Goal: Task Accomplishment & Management: Manage account settings

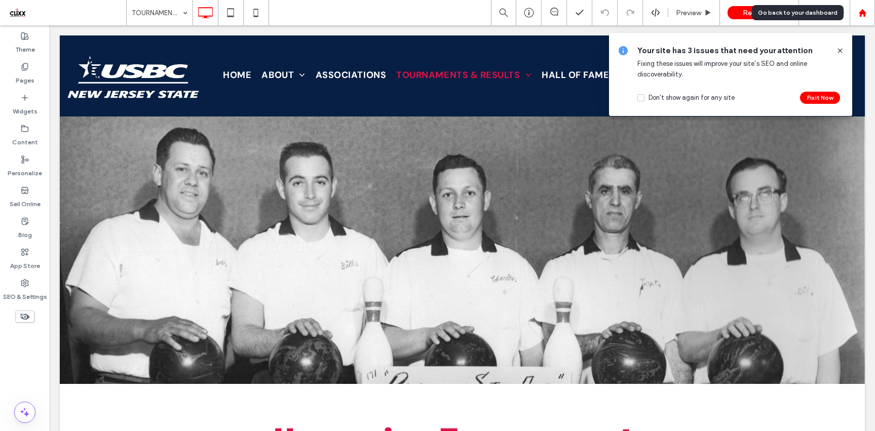
click at [863, 10] on use at bounding box center [863, 13] width 8 height 8
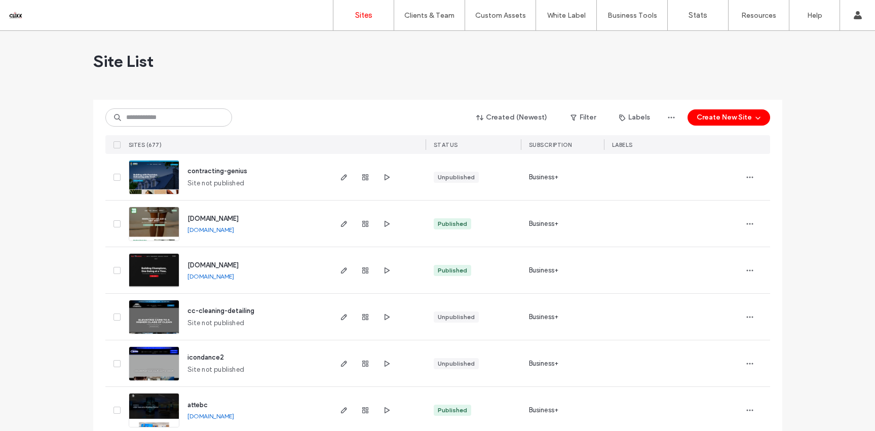
click at [214, 217] on span "www.magnoliagreenfootandanklecenter.com" at bounding box center [213, 219] width 51 height 8
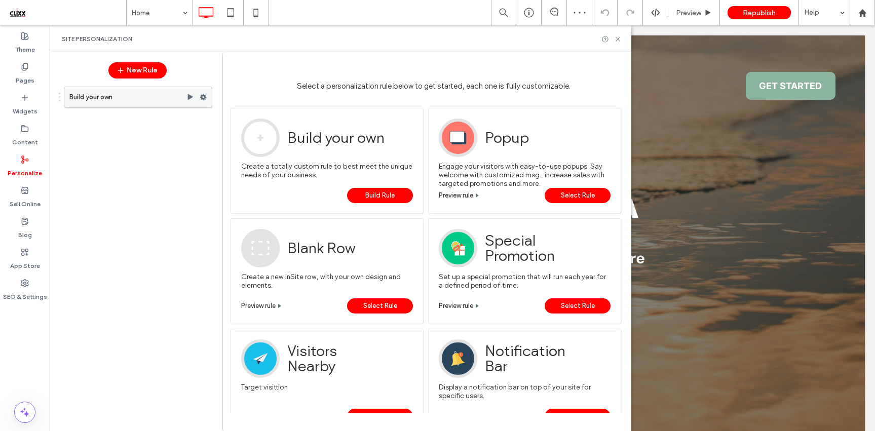
click at [200, 97] on use at bounding box center [203, 97] width 7 height 6
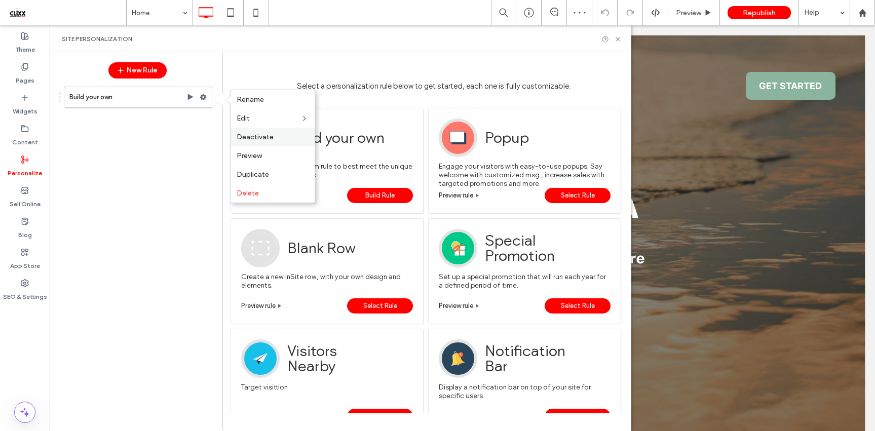
click at [240, 133] on span "Deactivate" at bounding box center [255, 137] width 37 height 9
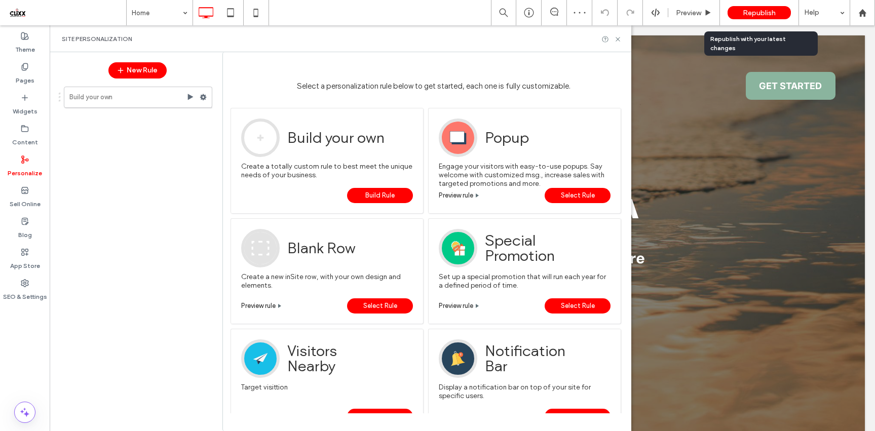
click at [760, 14] on span "Republish" at bounding box center [759, 13] width 33 height 9
